Goal: Task Accomplishment & Management: Use online tool/utility

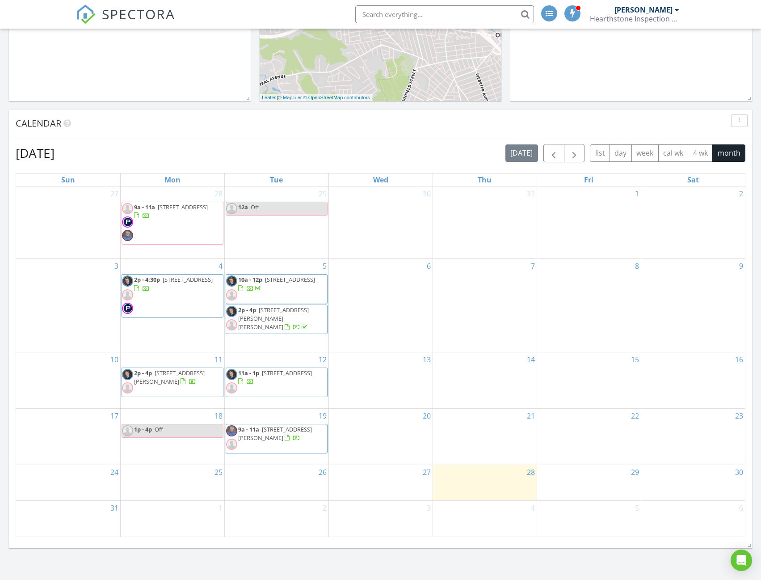
scroll to position [268, 0]
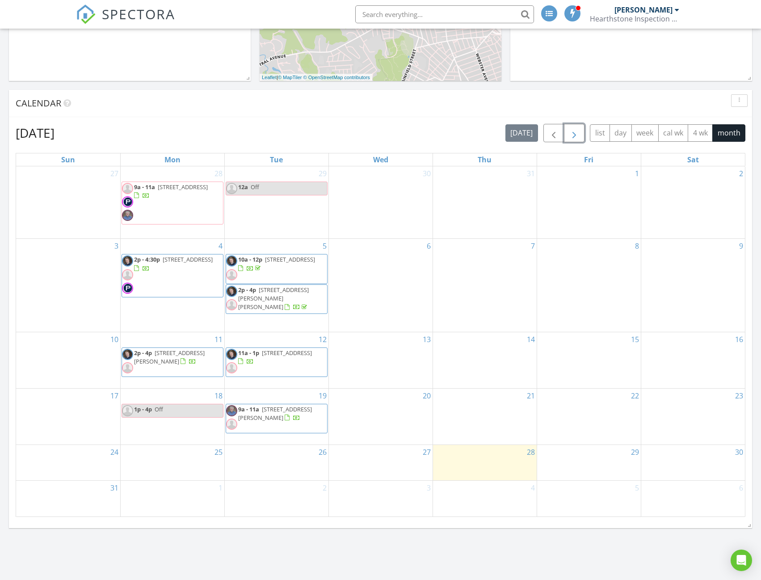
click at [578, 133] on span "button" at bounding box center [574, 133] width 11 height 11
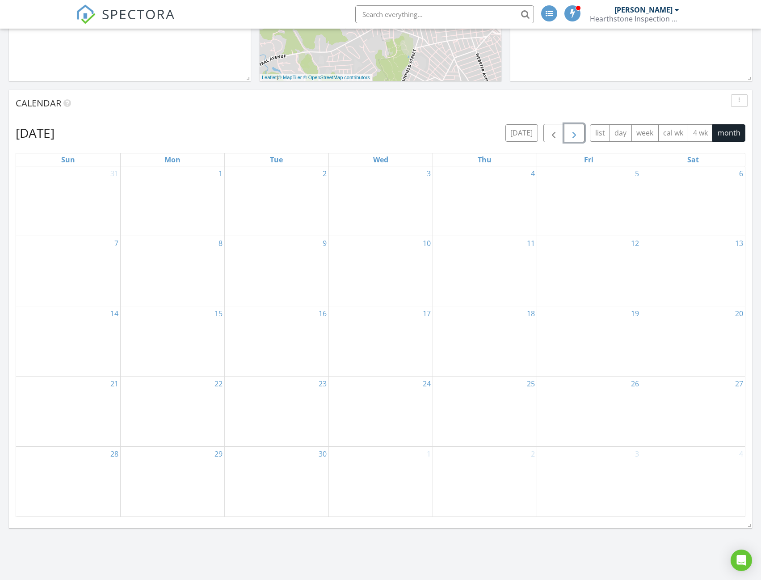
click at [200, 270] on div "8" at bounding box center [173, 271] width 104 height 70
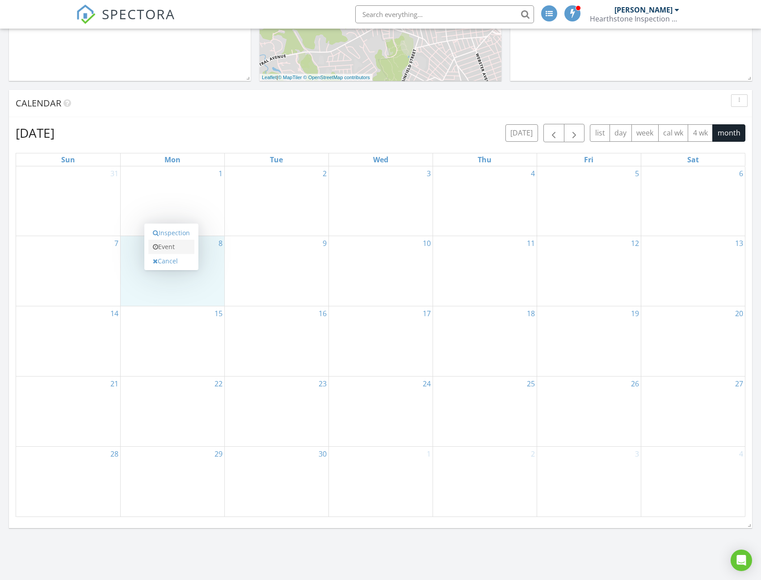
click at [179, 248] on link "Event" at bounding box center [171, 247] width 46 height 14
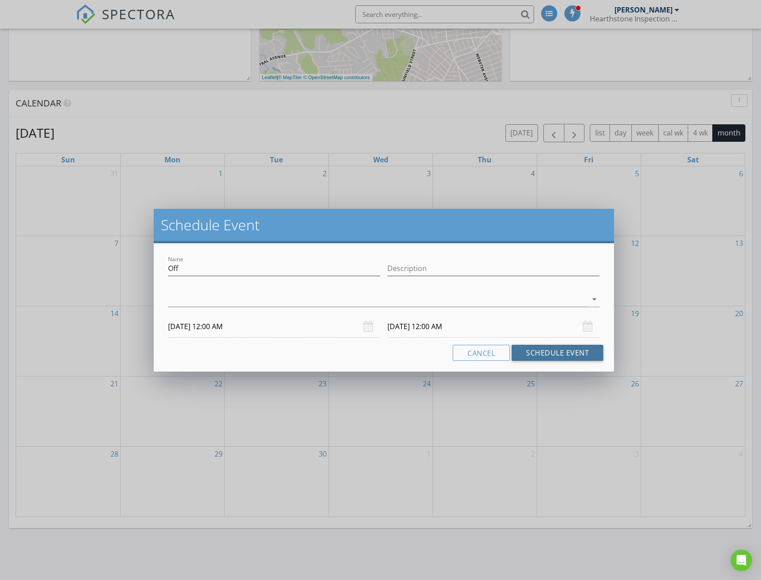
click at [565, 354] on button "Schedule Event" at bounding box center [558, 353] width 92 height 16
click at [435, 271] on input "Description" at bounding box center [493, 268] width 212 height 15
click at [402, 267] on input "Description" at bounding box center [493, 268] width 212 height 15
type input "Out of Town"
click at [386, 303] on div at bounding box center [378, 299] width 420 height 15
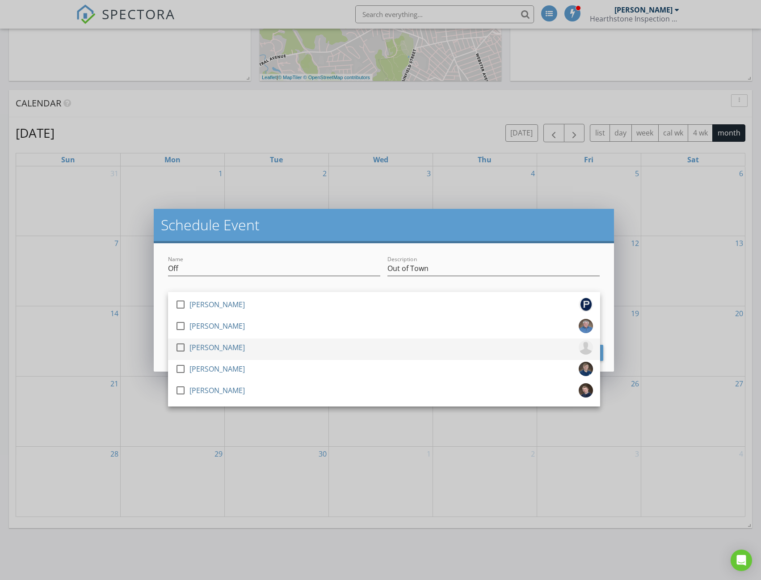
click at [177, 345] on div at bounding box center [180, 347] width 15 height 15
click at [608, 331] on div "Name Off Description Out of Town check_box_outline_blank [PERSON_NAME] check_bo…" at bounding box center [384, 307] width 461 height 128
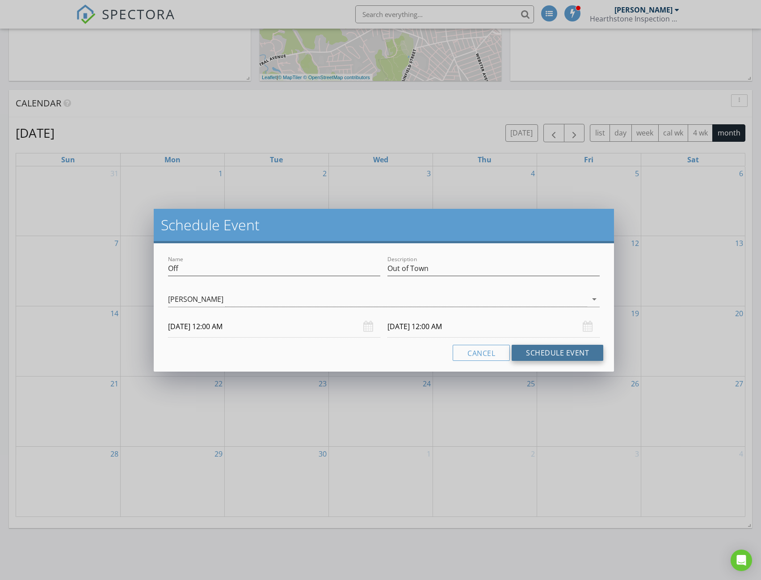
click at [556, 354] on button "Schedule Event" at bounding box center [558, 353] width 92 height 16
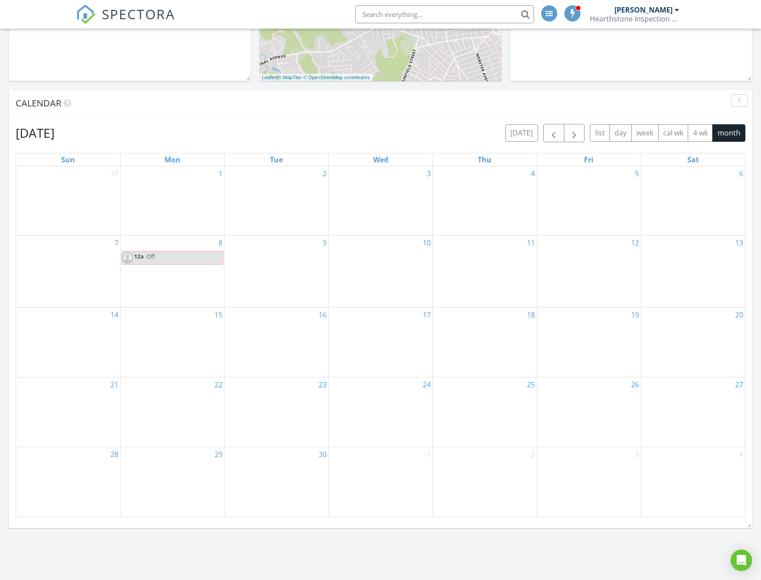
click at [272, 272] on div "9" at bounding box center [277, 272] width 104 height 72
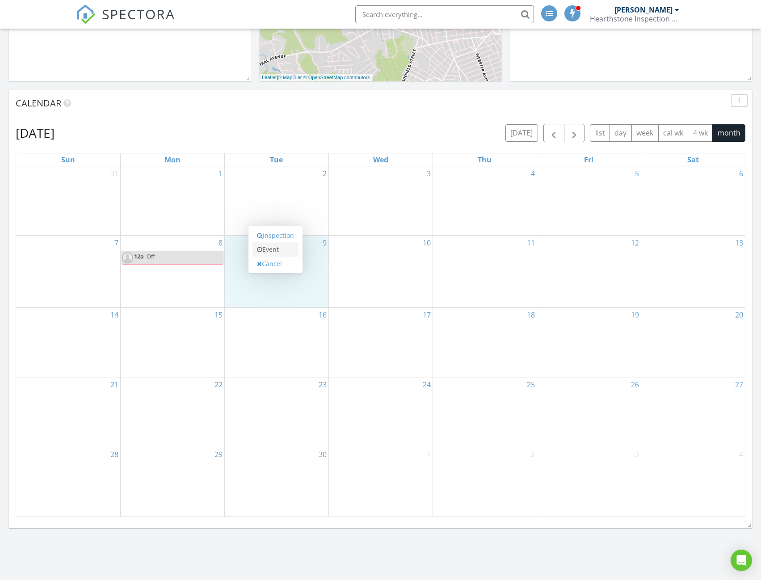
click at [278, 249] on link "Event" at bounding box center [276, 249] width 46 height 14
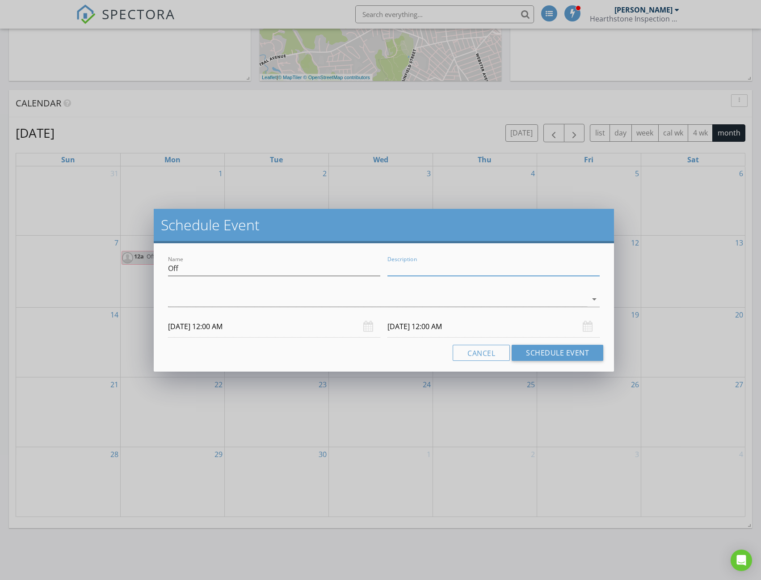
click at [450, 265] on input "Description" at bounding box center [493, 268] width 212 height 15
type input "Out of Town"
click at [357, 298] on div at bounding box center [378, 299] width 420 height 15
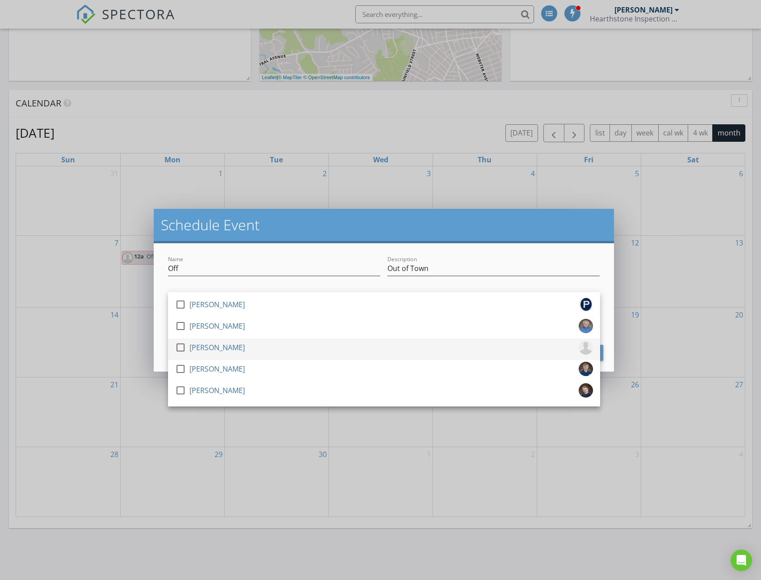
click at [174, 350] on div at bounding box center [180, 347] width 15 height 15
click at [603, 351] on button "Schedule Event" at bounding box center [558, 353] width 92 height 16
